Goal: Communication & Community: Connect with others

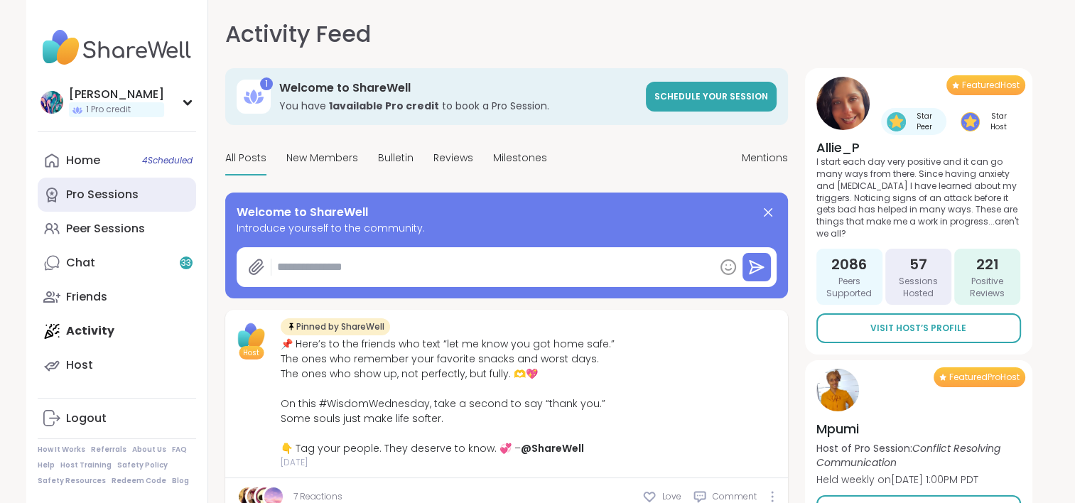
type textarea "*"
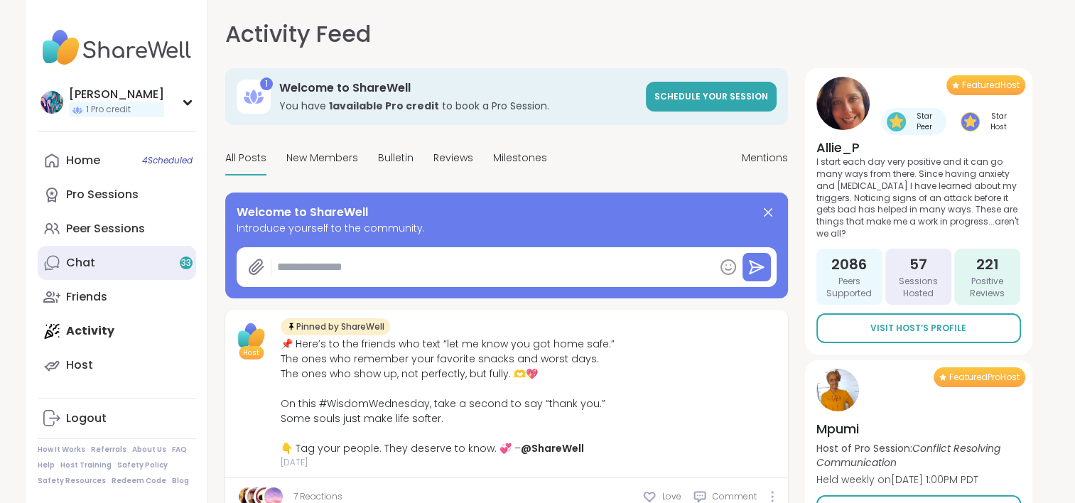
click at [129, 253] on link "Chat 33" at bounding box center [117, 263] width 158 height 34
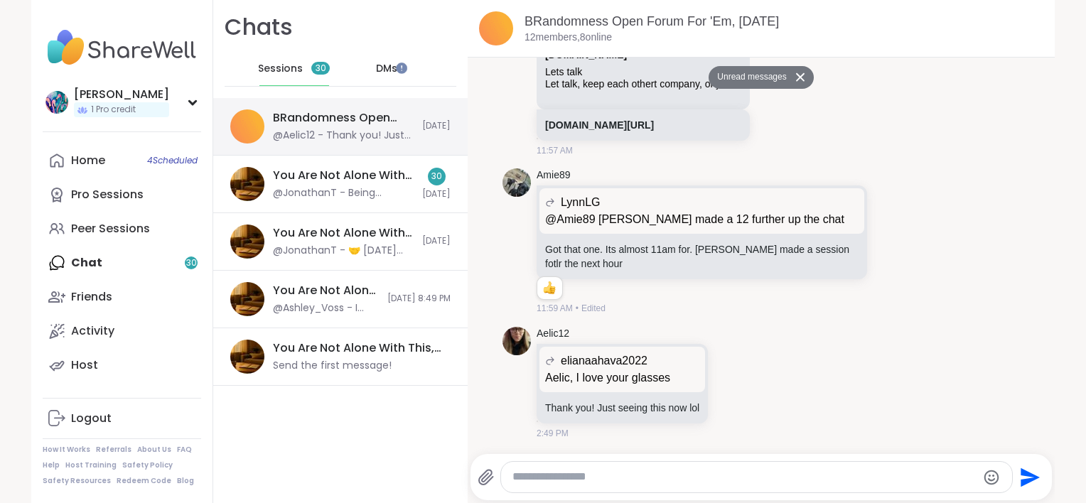
click at [329, 131] on div "@Aelic12 - Thank you! Just seeing this now lol" at bounding box center [343, 136] width 141 height 14
click at [114, 253] on div "Home 4 Scheduled Pro Sessions Peer Sessions Chat 30 Friends Activity Host" at bounding box center [122, 263] width 158 height 239
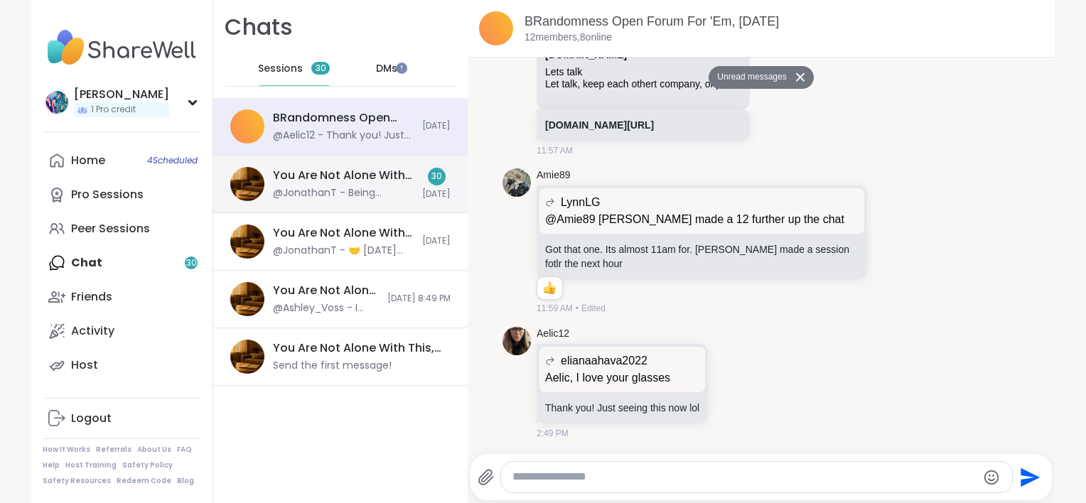
click at [304, 180] on div "You Are Not Alone With This, Sep 06" at bounding box center [343, 176] width 141 height 16
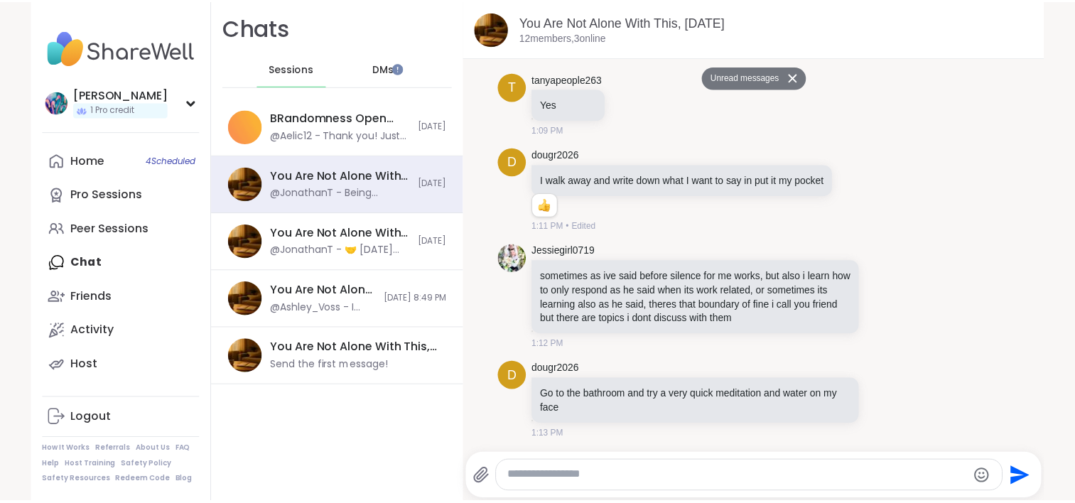
scroll to position [2694, 0]
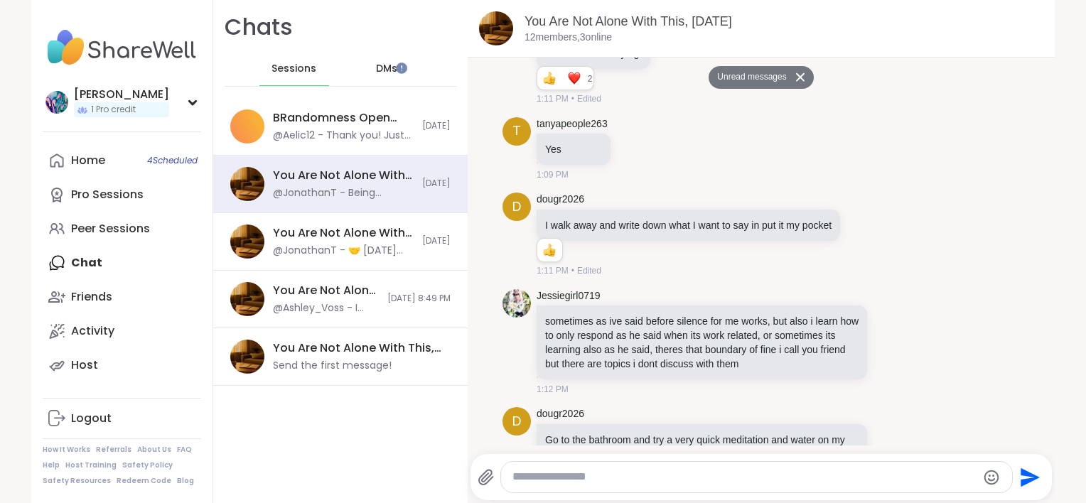
click at [376, 71] on span "DMs" at bounding box center [386, 69] width 21 height 14
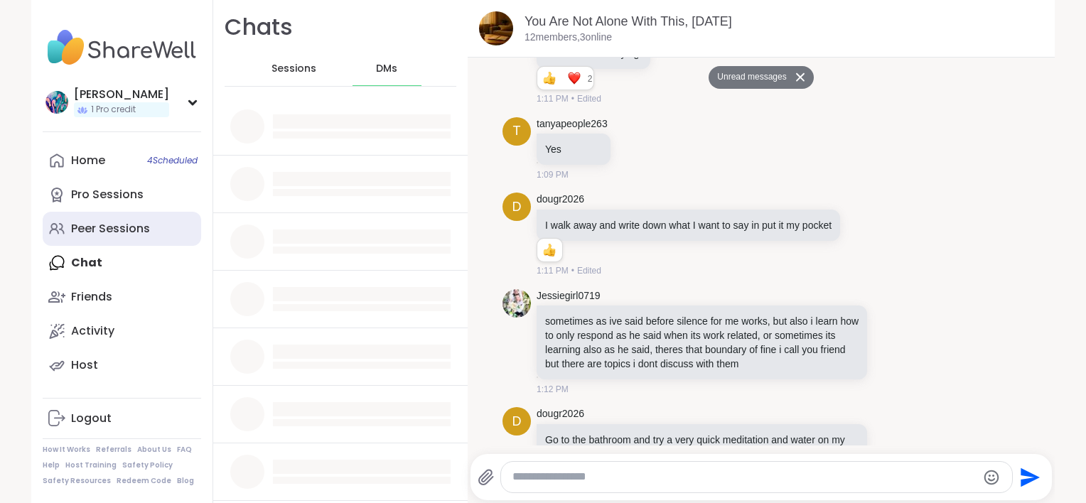
click at [114, 216] on link "Peer Sessions" at bounding box center [122, 229] width 158 height 34
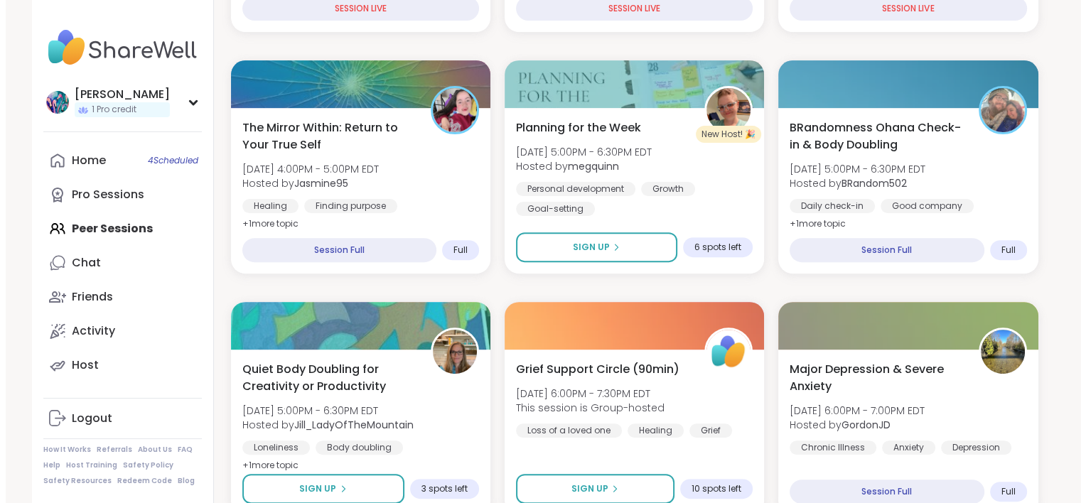
scroll to position [497, 0]
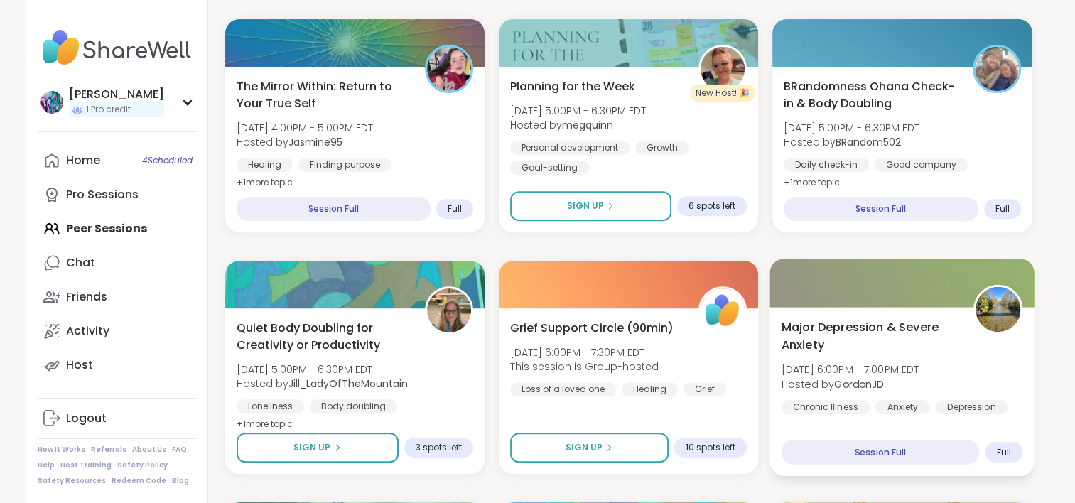
click at [872, 438] on div "Major Depression & Severe Anxiety Sat, Sep 06 | 6:00PM - 7:00PM EDT Hosted by G…" at bounding box center [902, 391] width 265 height 169
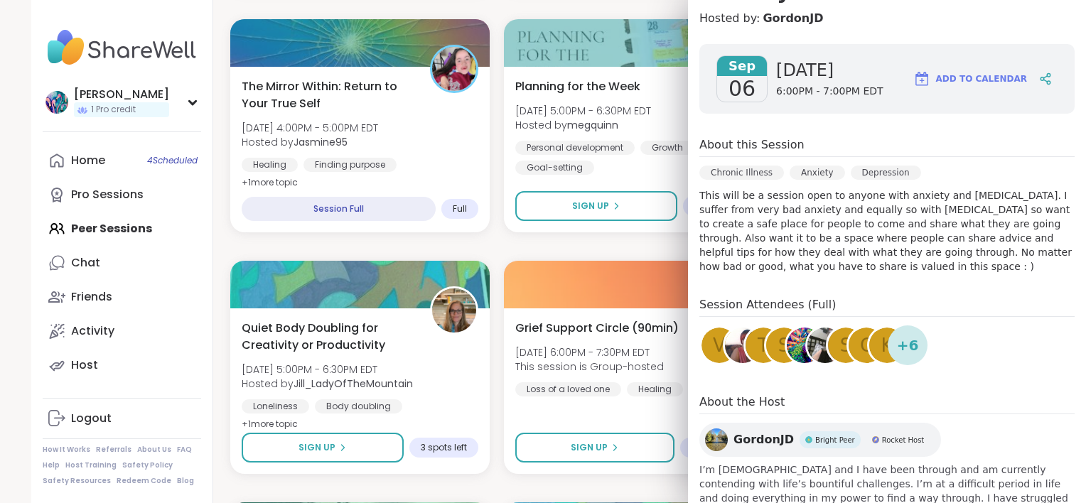
scroll to position [213, 0]
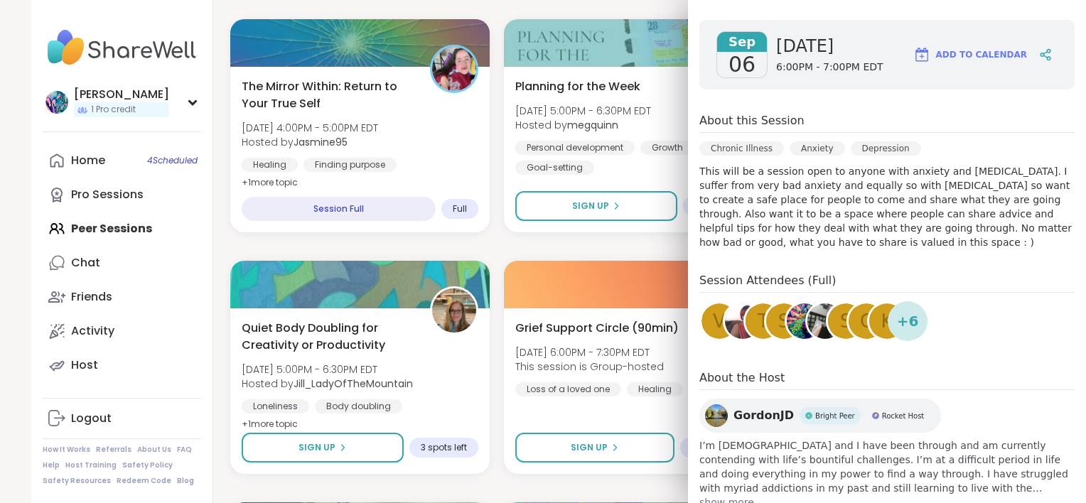
click at [720, 495] on span "show more" at bounding box center [886, 502] width 375 height 14
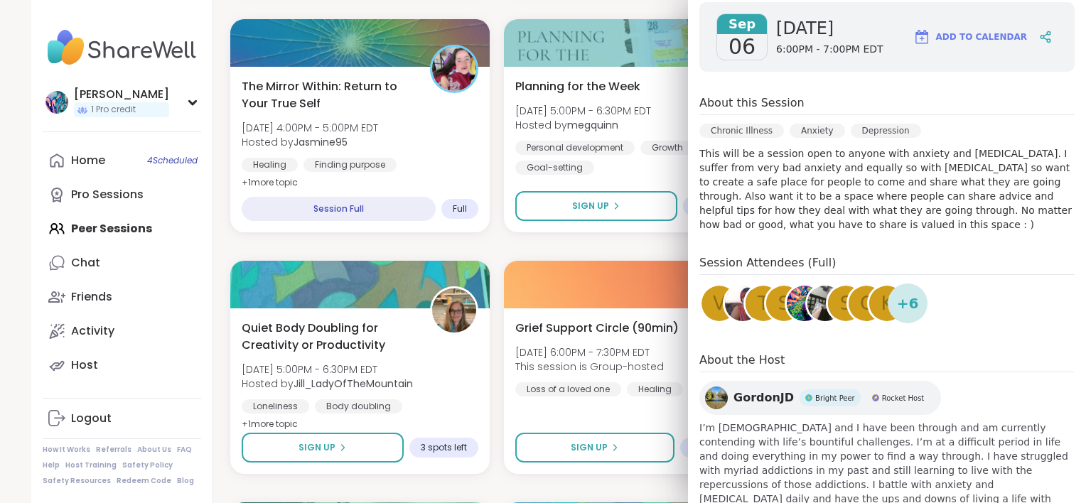
scroll to position [242, 0]
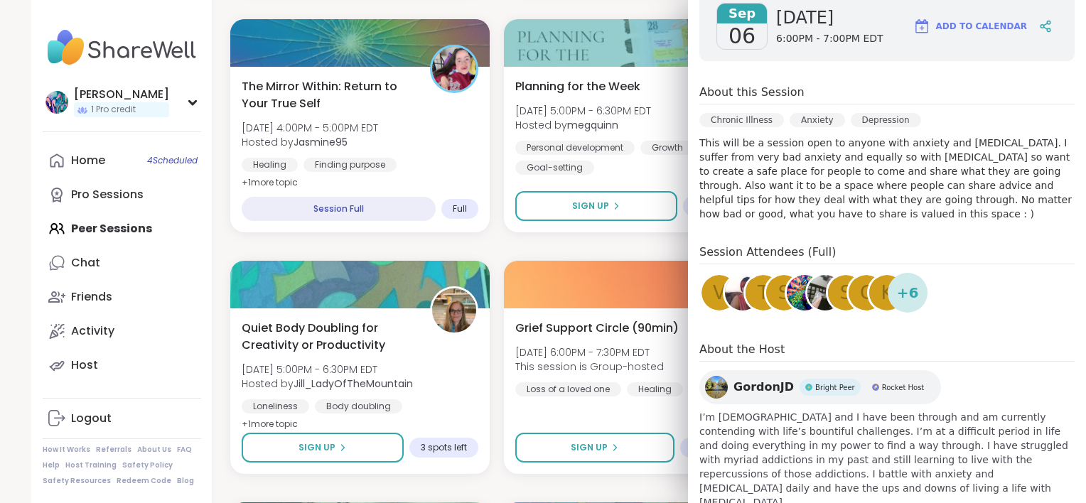
click at [747, 379] on span "GordonJD" at bounding box center [763, 387] width 60 height 17
click at [108, 47] on img at bounding box center [122, 48] width 158 height 50
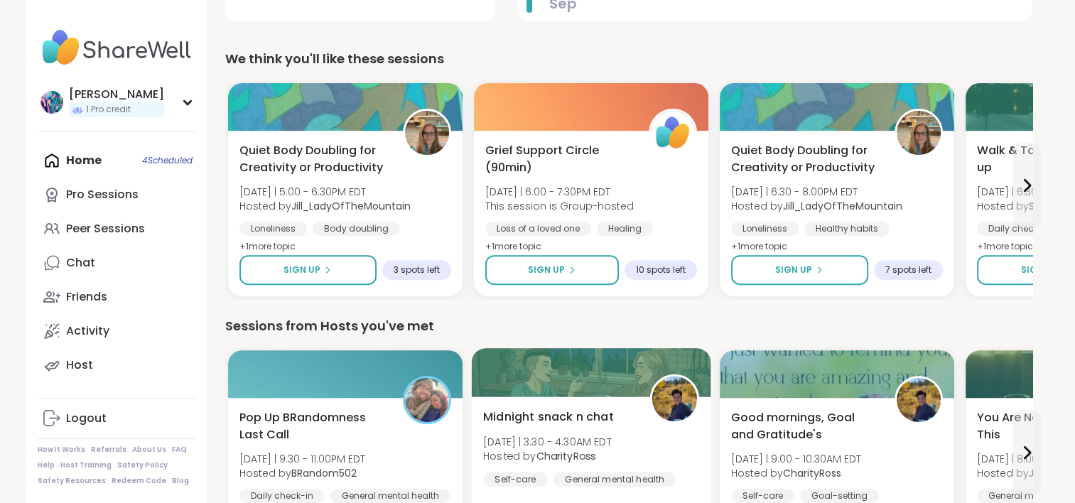
scroll to position [213, 0]
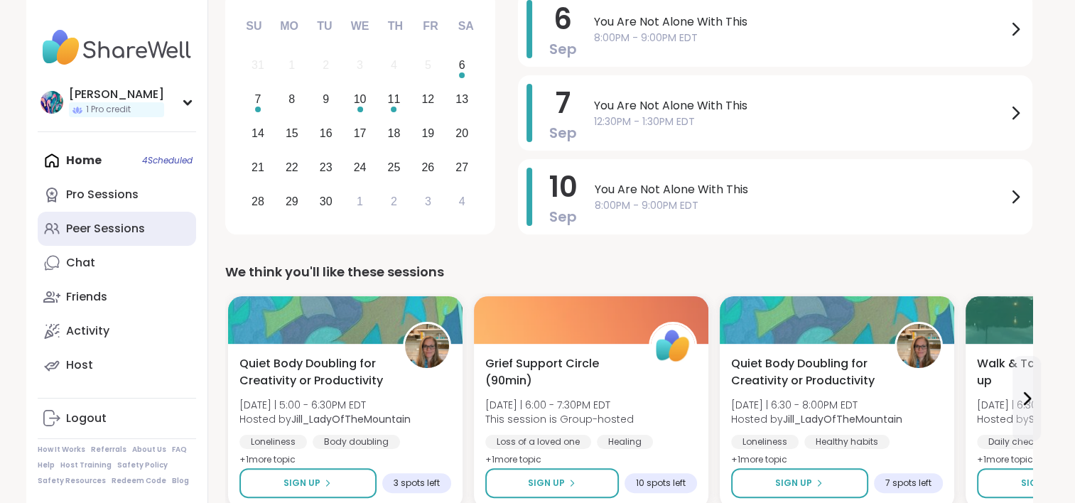
click at [141, 222] on div "Peer Sessions" at bounding box center [105, 229] width 79 height 16
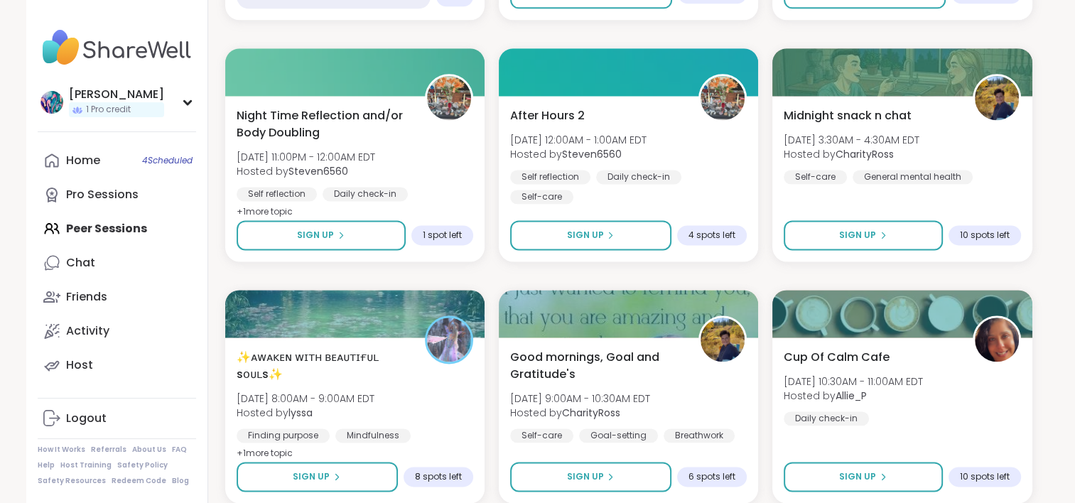
scroll to position [1918, 0]
